Goal: Information Seeking & Learning: Learn about a topic

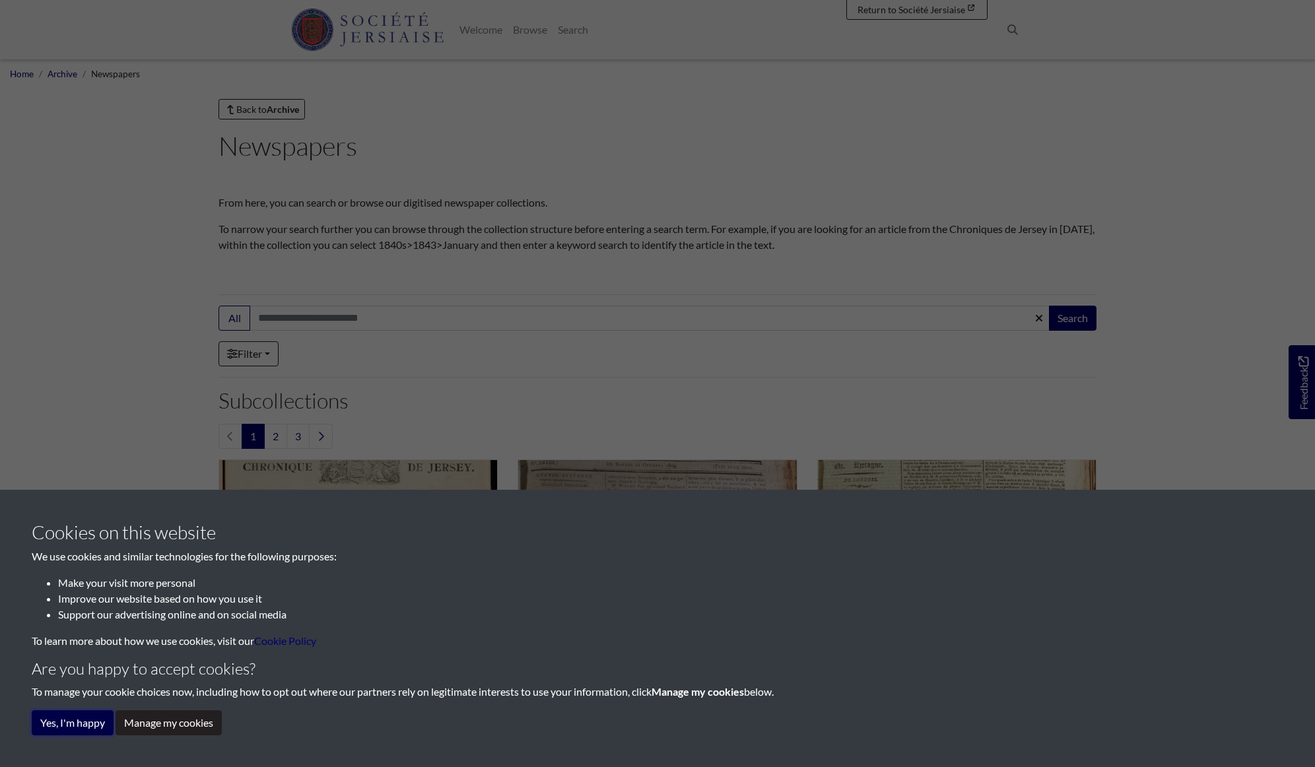
drag, startPoint x: 90, startPoint y: 721, endPoint x: 150, endPoint y: 638, distance: 102.0
click at [90, 721] on button "Yes, I'm happy" at bounding box center [73, 722] width 82 height 25
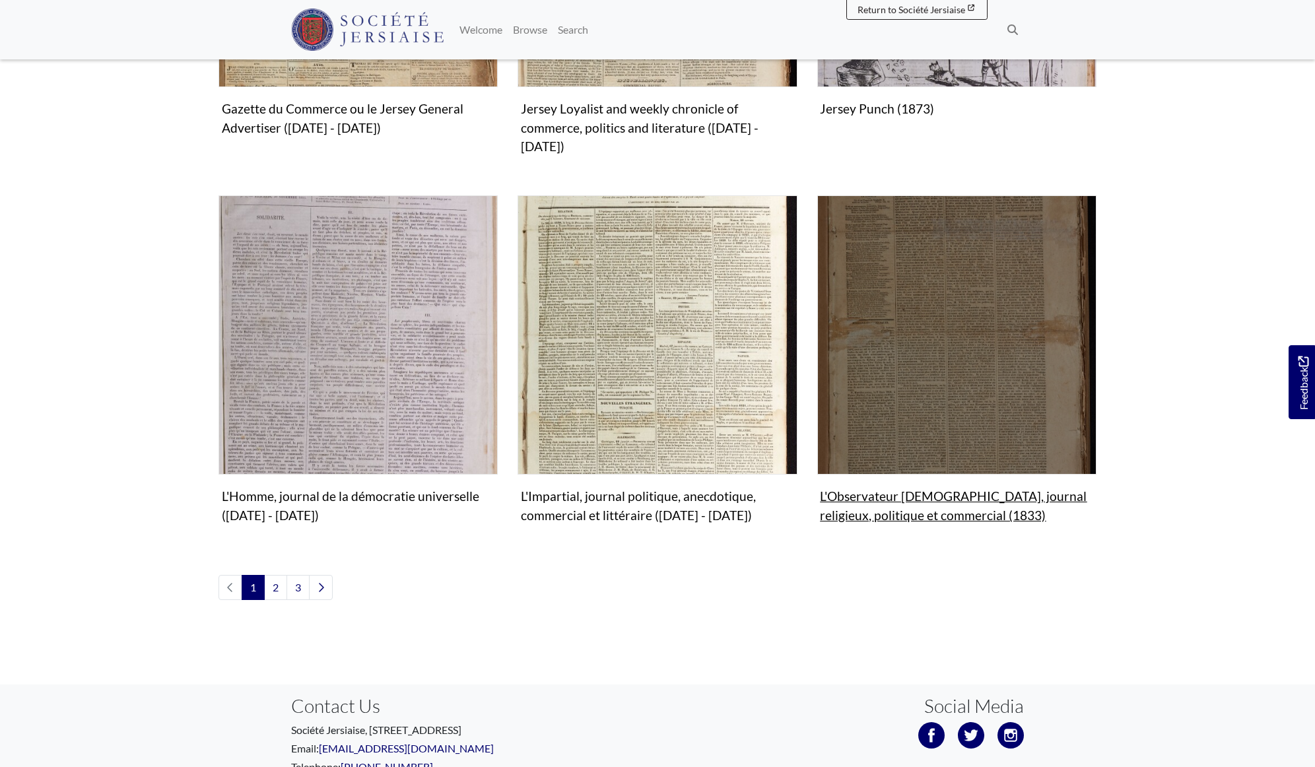
scroll to position [1466, 0]
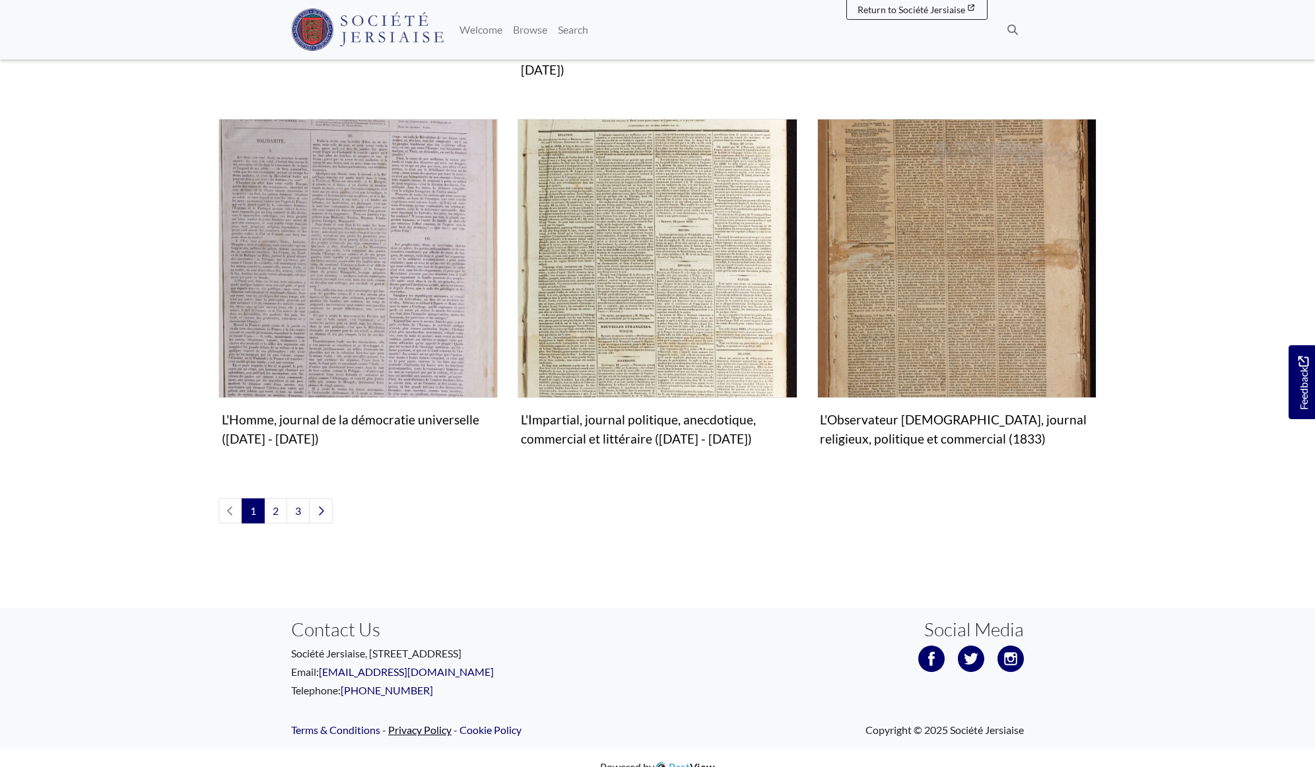
click at [421, 723] on link "Privacy Policy" at bounding box center [419, 729] width 63 height 13
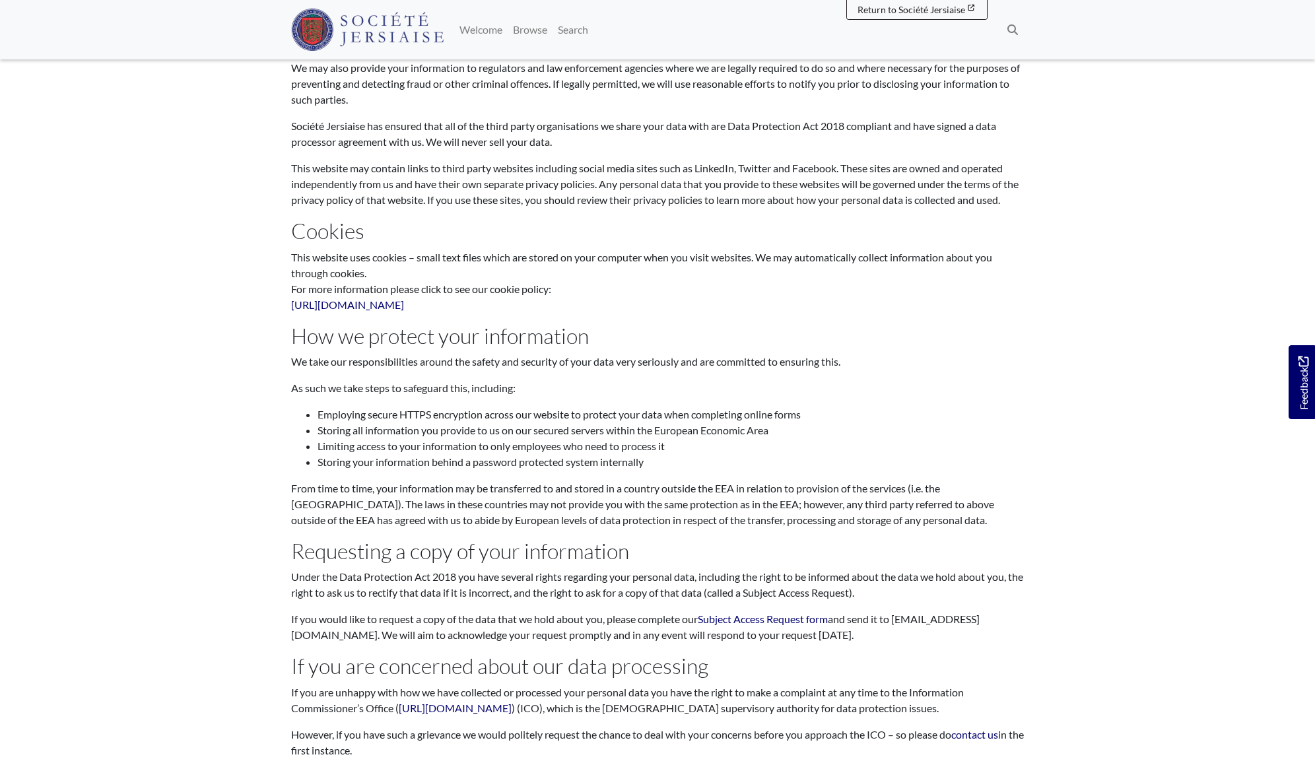
scroll to position [2133, 0]
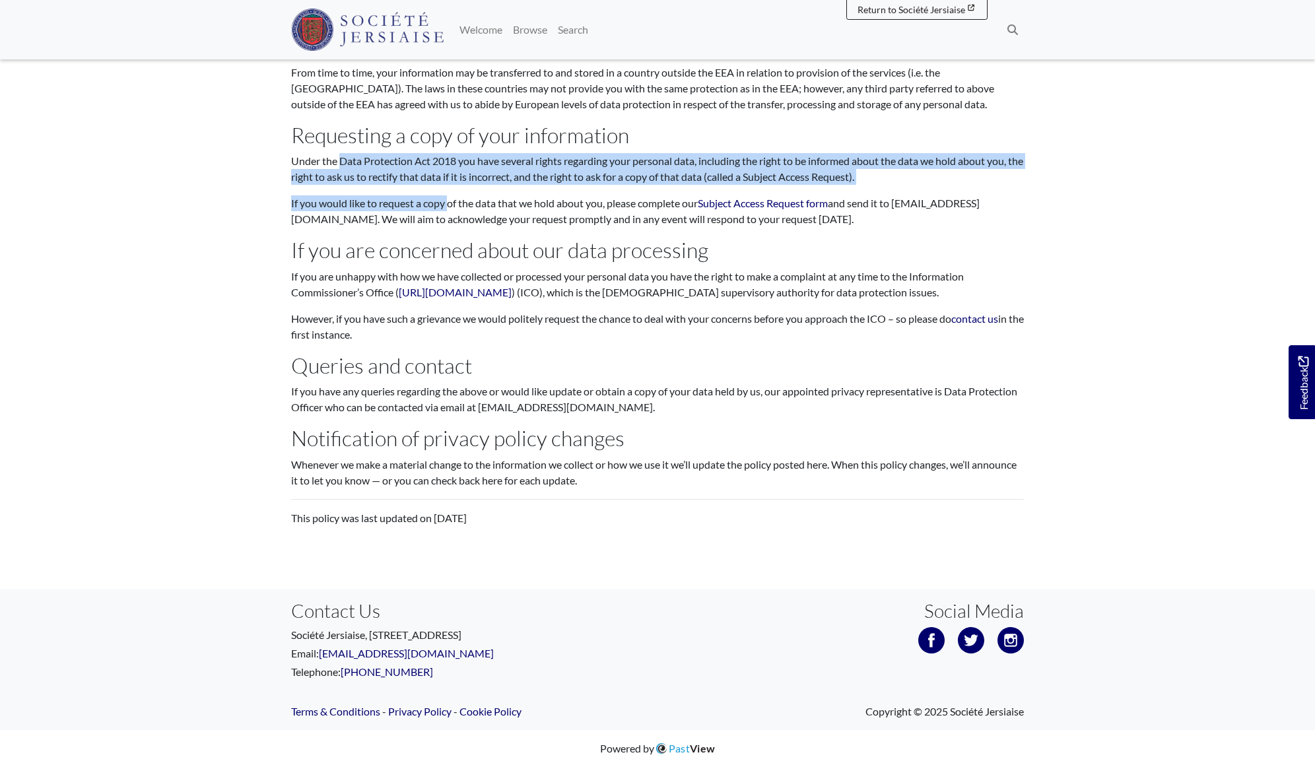
drag, startPoint x: 297, startPoint y: 162, endPoint x: 412, endPoint y: 211, distance: 124.8
click at [412, 208] on p "If you would like to request a copy of the data that we hold about you, please …" at bounding box center [657, 211] width 732 height 32
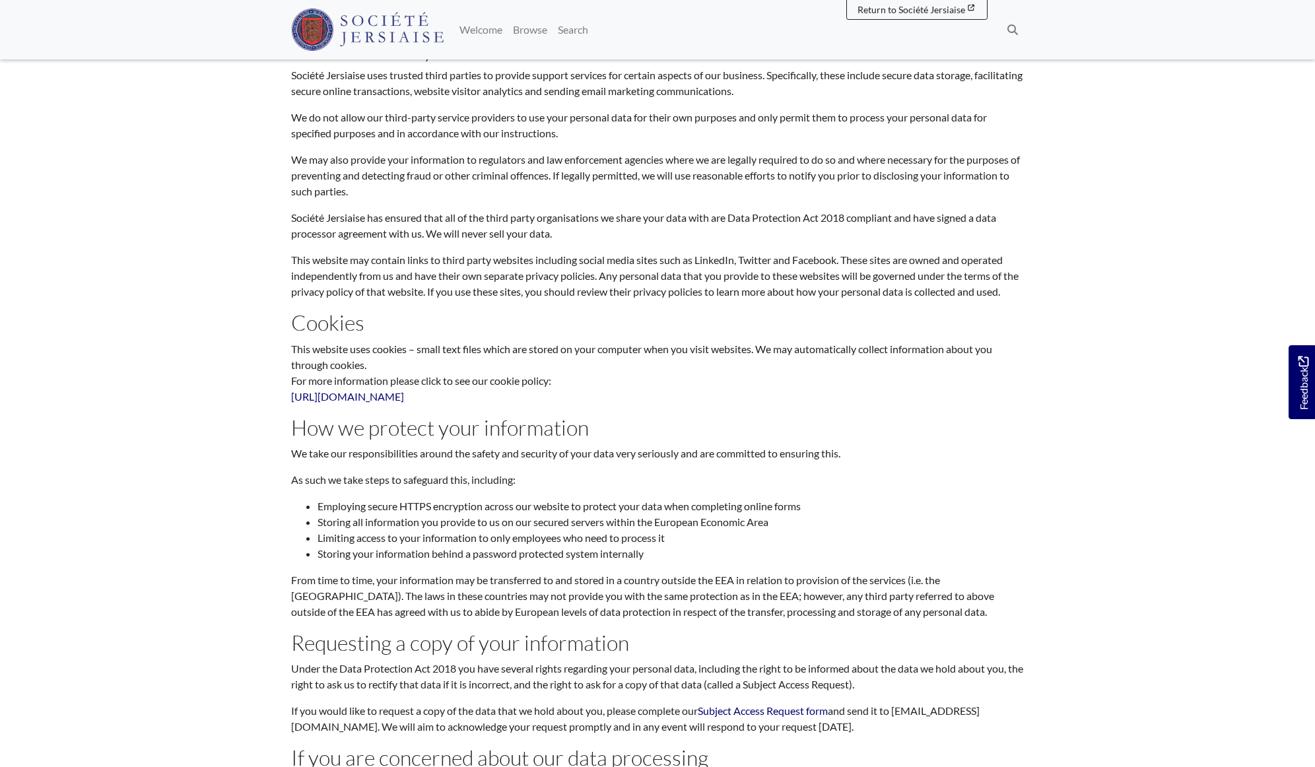
scroll to position [1450, 0]
